Goal: Information Seeking & Learning: Learn about a topic

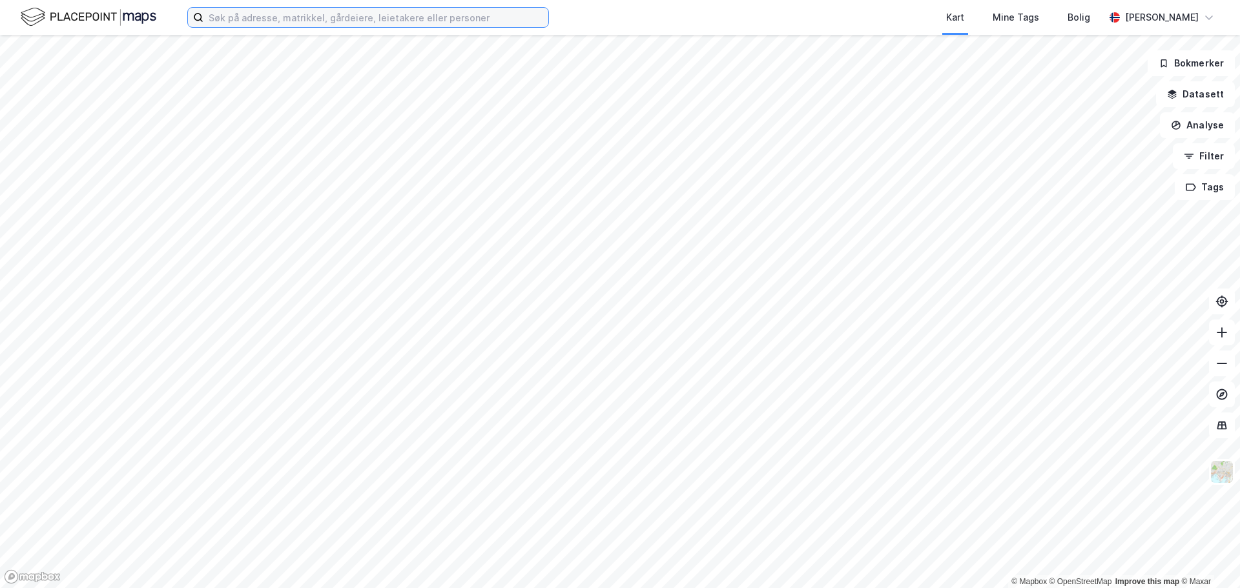
click at [420, 21] on input at bounding box center [375, 17] width 345 height 19
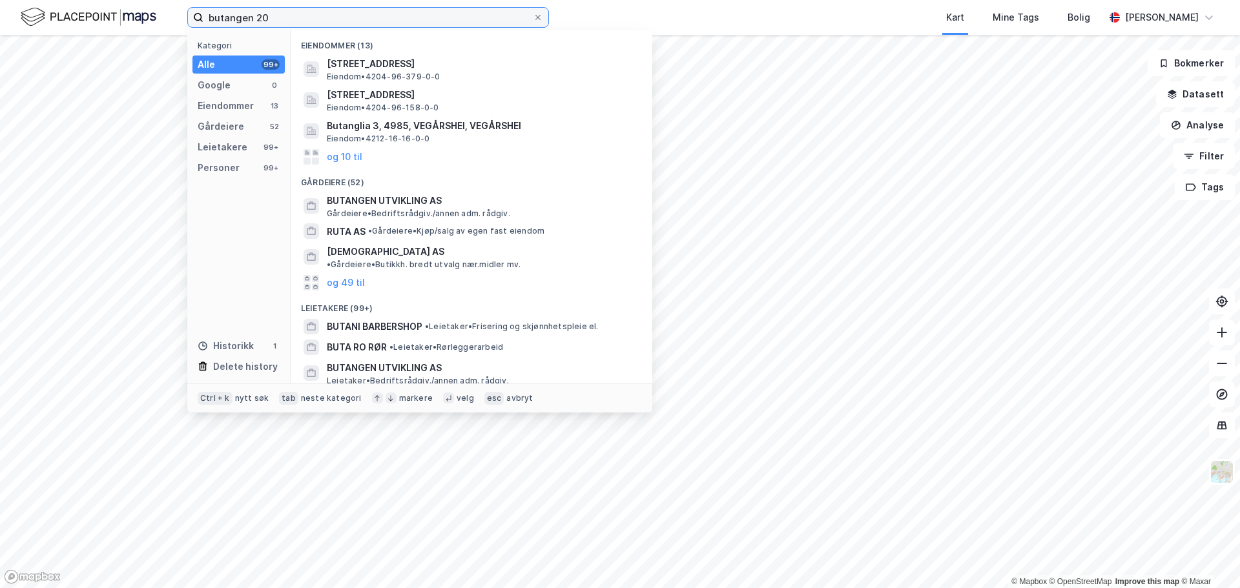
type input "butangen 20"
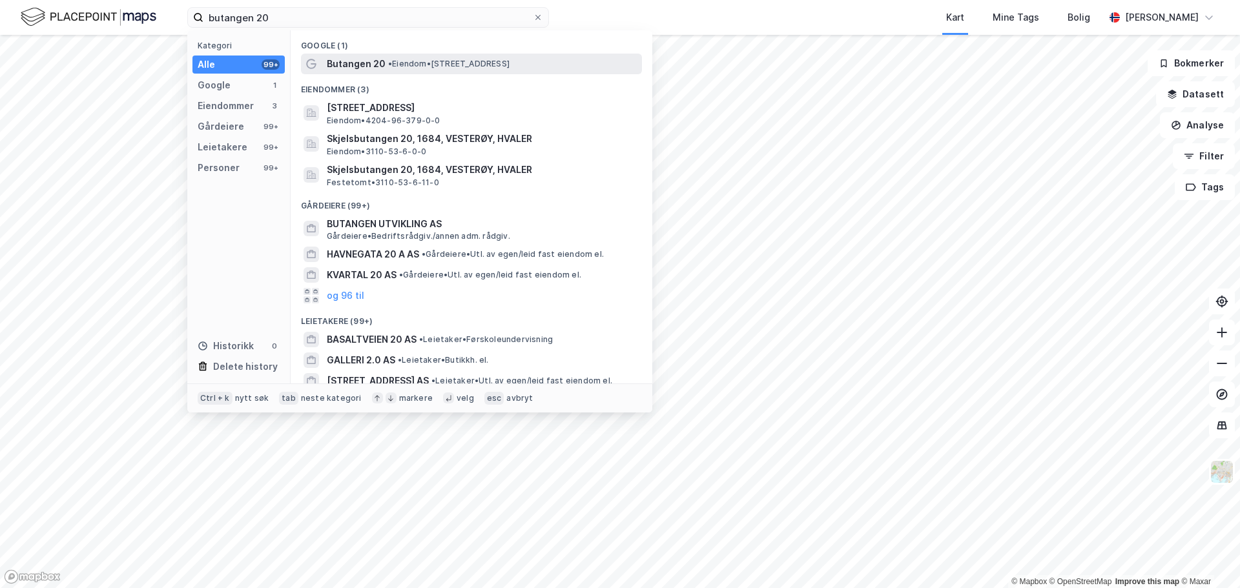
click at [425, 62] on span "• Eiendom • [STREET_ADDRESS]" at bounding box center [448, 64] width 121 height 10
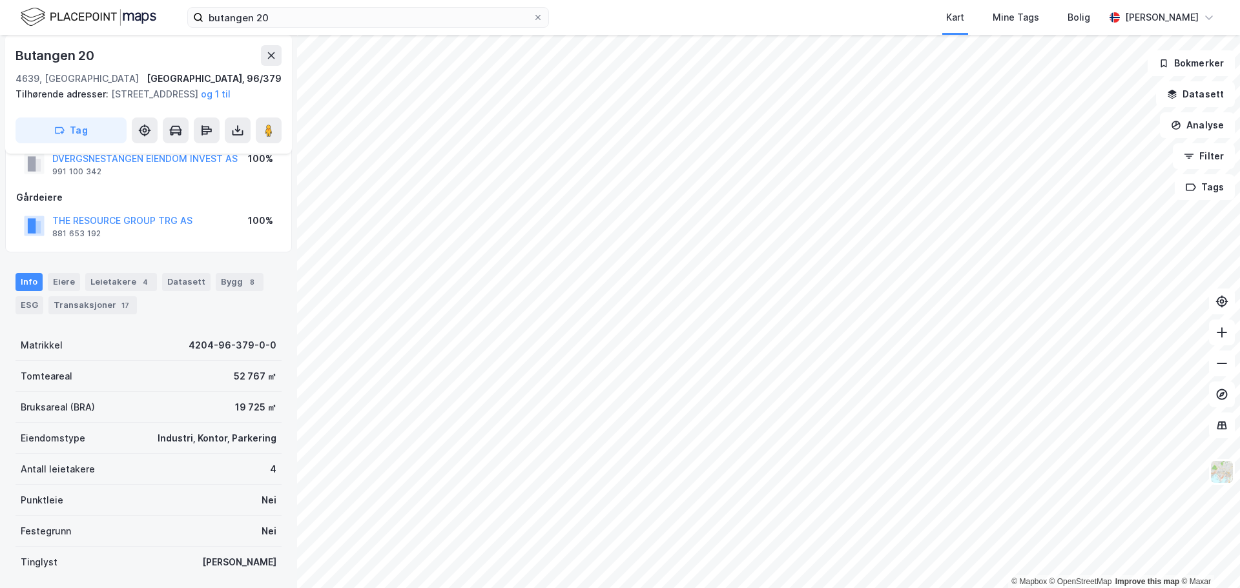
scroll to position [65, 0]
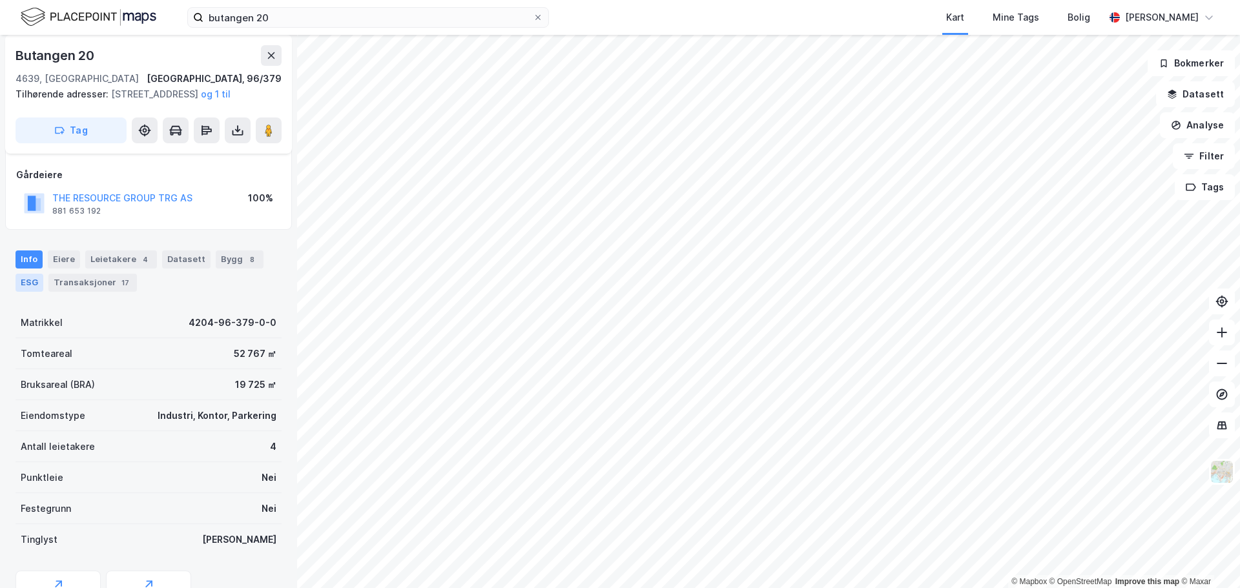
click at [32, 292] on div "ESG" at bounding box center [29, 283] width 28 height 18
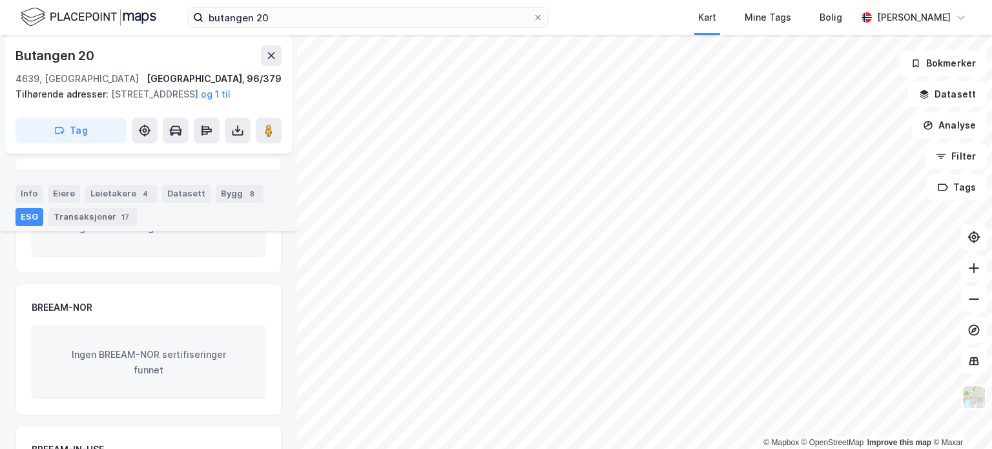
scroll to position [212, 0]
